Goal: Task Accomplishment & Management: Manage account settings

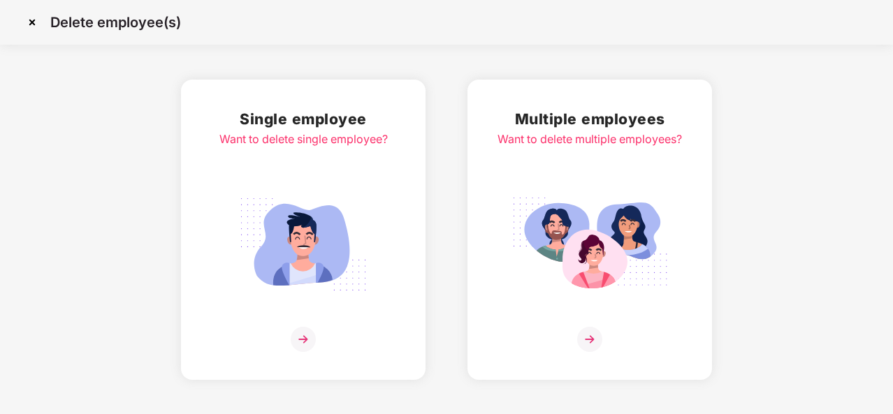
click at [293, 168] on div "Single employee Want to delete single employee?" at bounding box center [303, 230] width 168 height 245
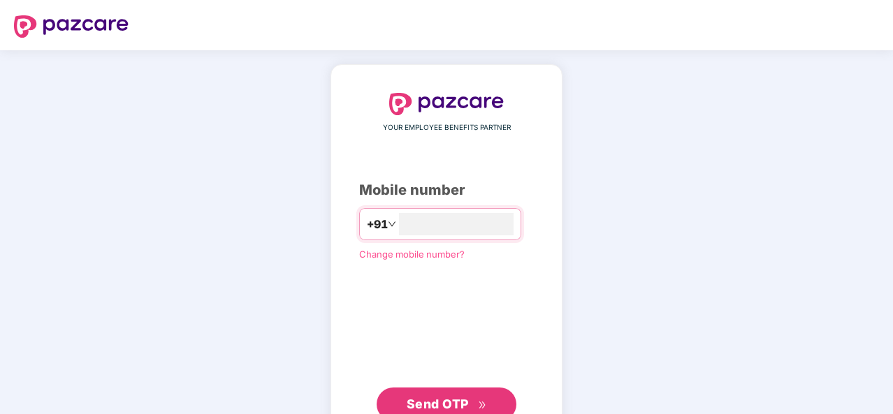
type input "**********"
click at [452, 393] on button "Send OTP" at bounding box center [447, 405] width 140 height 34
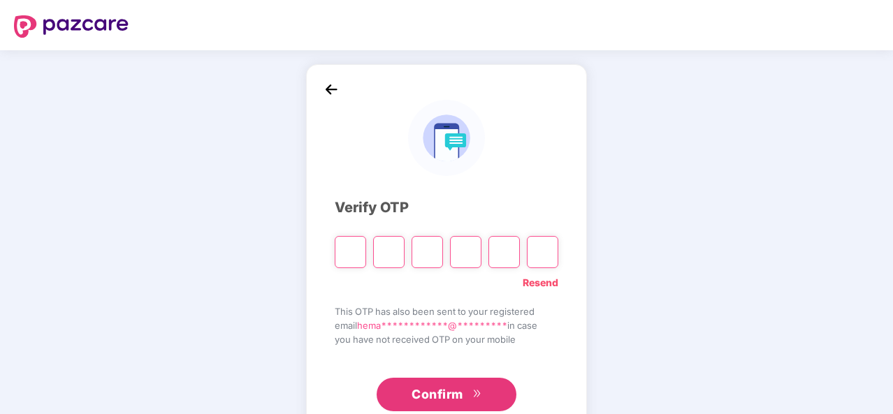
type input "*"
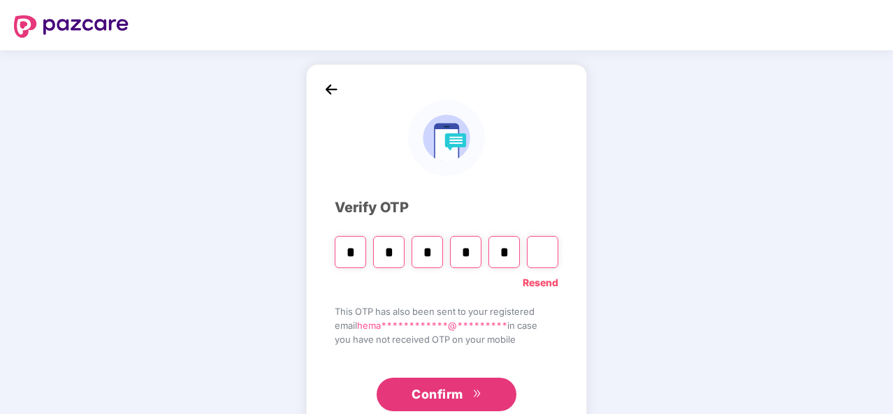
type input "*"
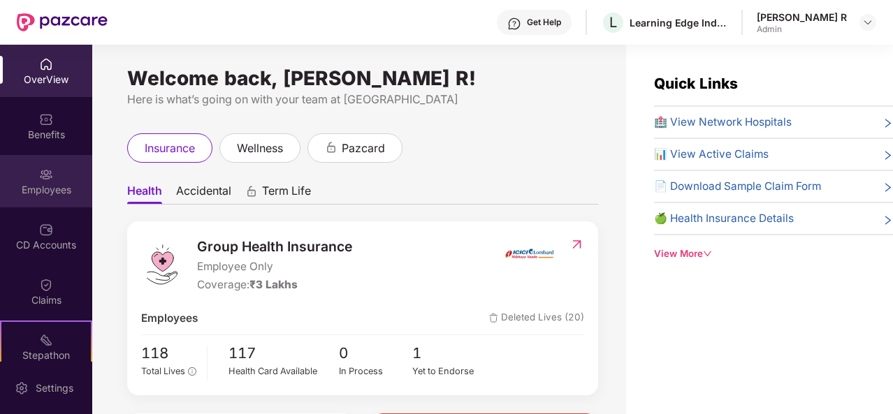
click at [52, 189] on div "Employees" at bounding box center [46, 190] width 92 height 14
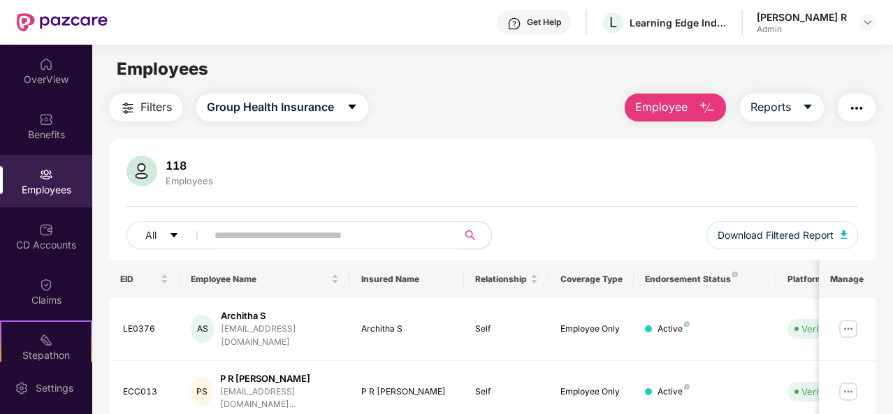
click at [303, 238] on input "text" at bounding box center [326, 235] width 224 height 21
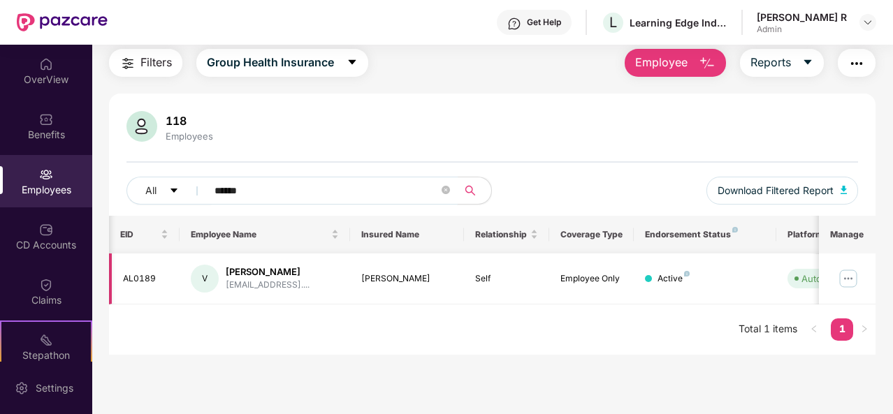
scroll to position [0, 140]
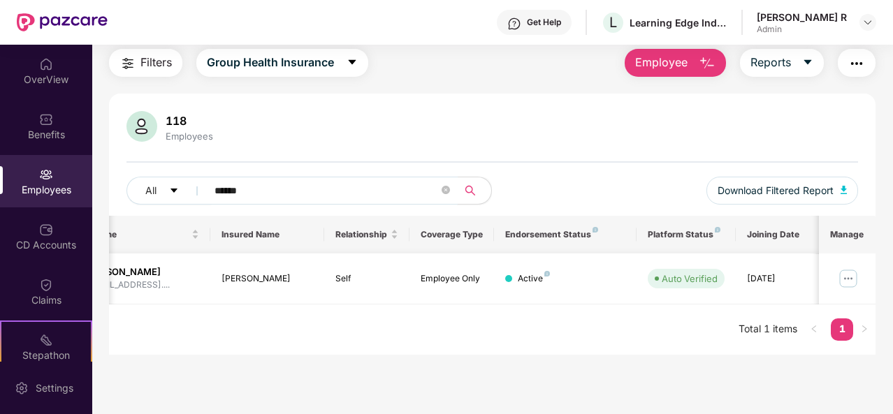
type input "******"
click at [853, 272] on img at bounding box center [848, 279] width 22 height 22
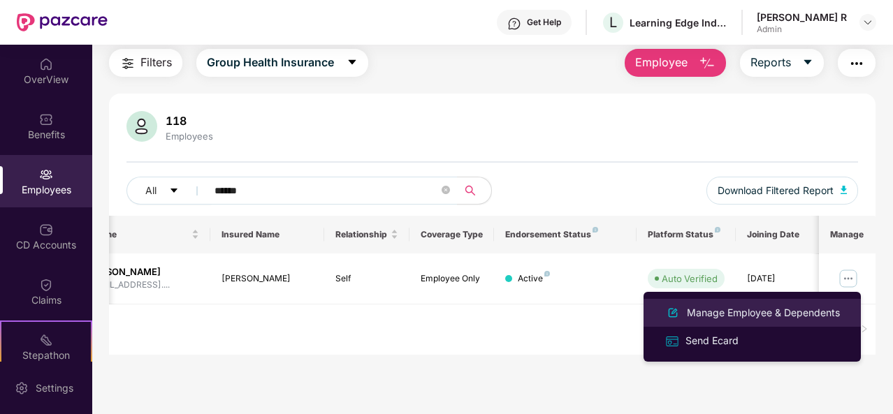
click at [715, 315] on div "Manage Employee & Dependents" at bounding box center [763, 312] width 159 height 15
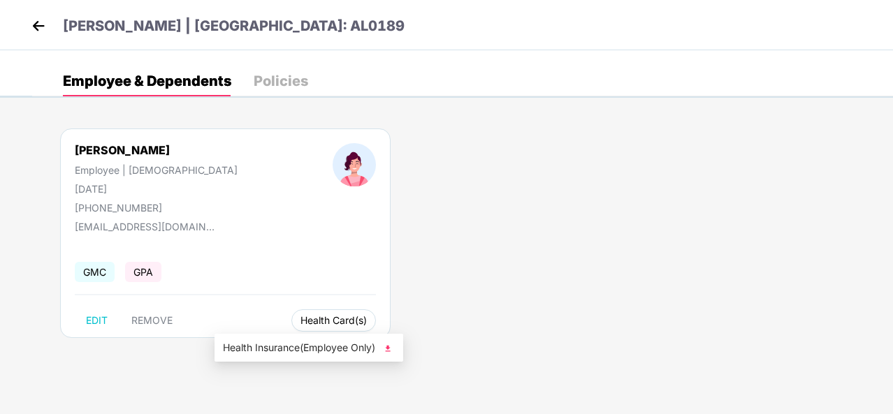
click at [300, 317] on span "Health Card(s)" at bounding box center [333, 320] width 66 height 7
click at [391, 348] on img at bounding box center [388, 349] width 14 height 14
click at [391, 349] on img at bounding box center [388, 349] width 14 height 14
